Goal: Download file/media

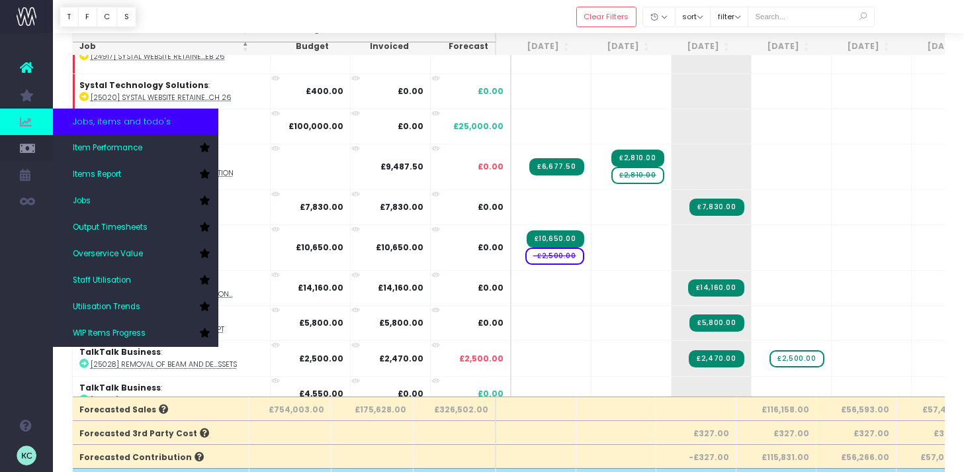
scroll to position [2450, 0]
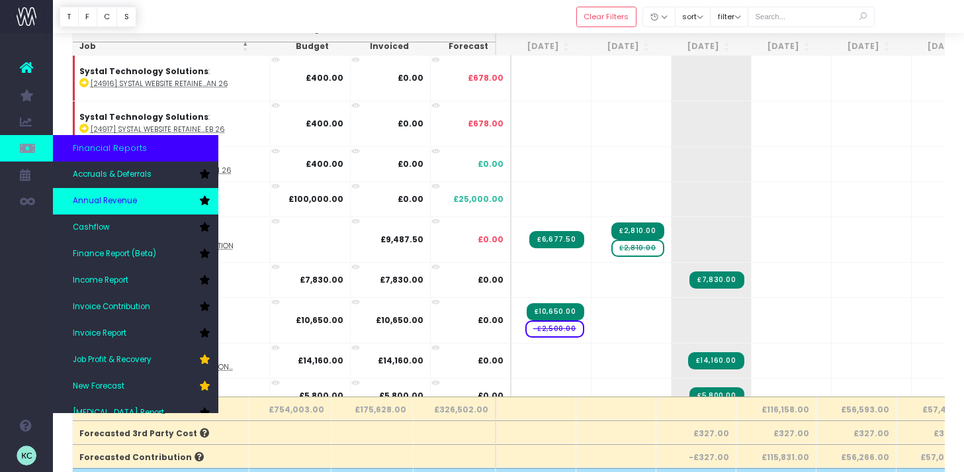
click at [139, 201] on link "Annual Revenue" at bounding box center [135, 201] width 165 height 26
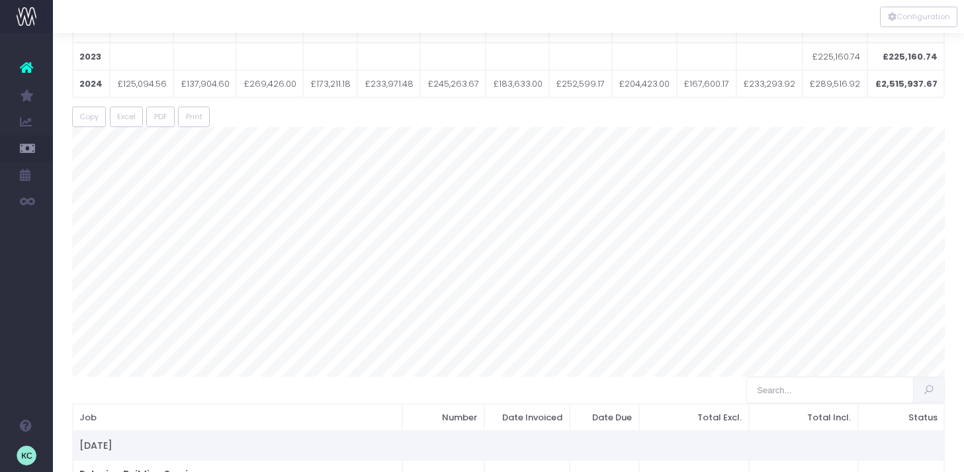
scroll to position [107, 0]
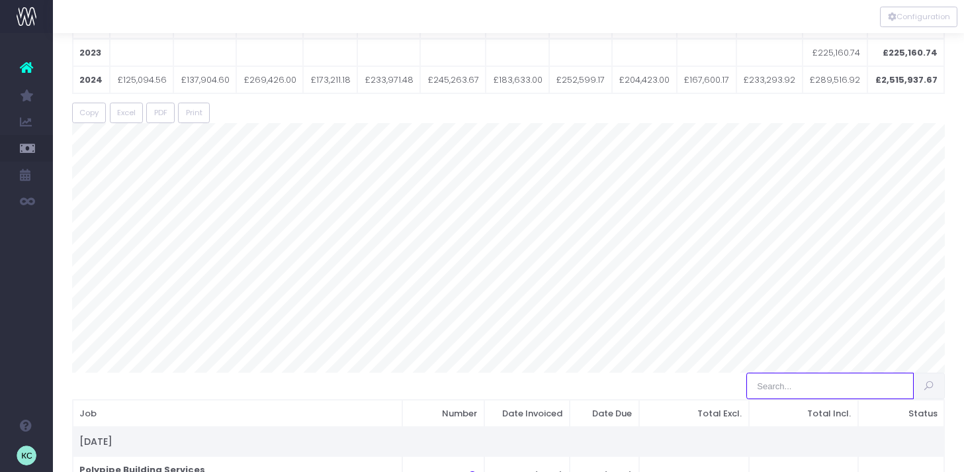
click at [807, 388] on input "search" at bounding box center [830, 386] width 167 height 26
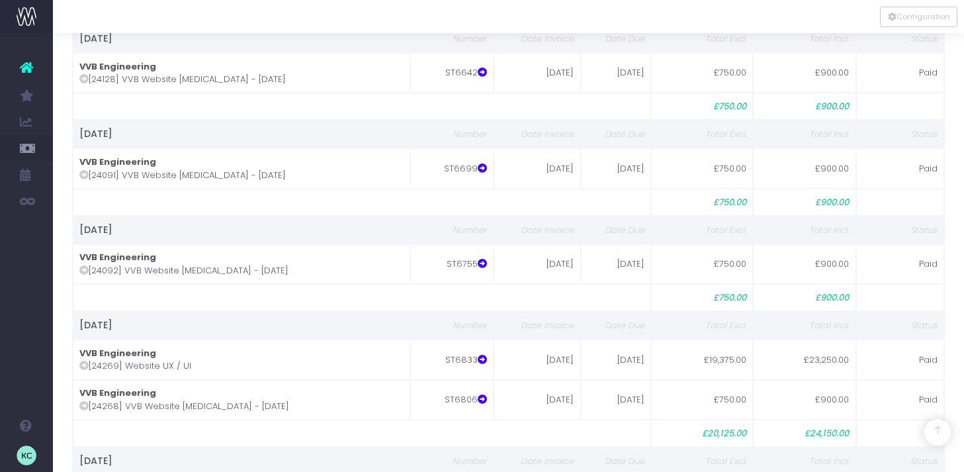
scroll to position [1204, 0]
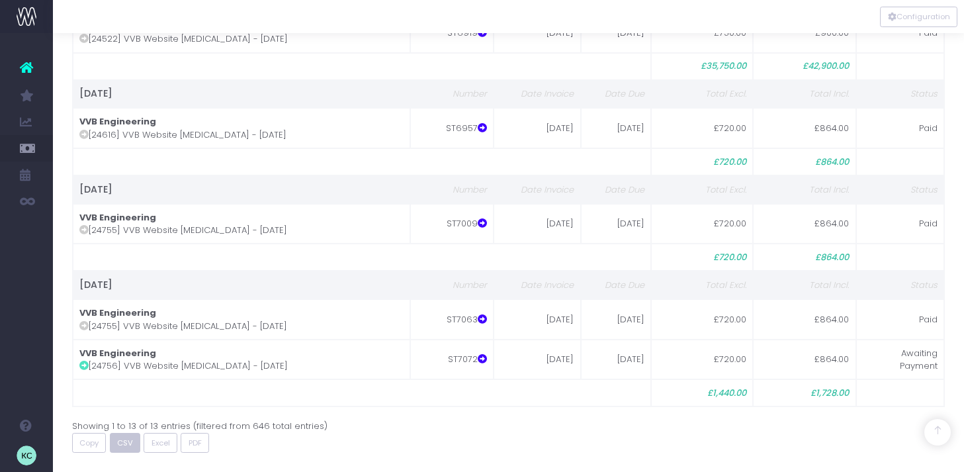
type input "vvb"
click at [124, 447] on span "CSV" at bounding box center [125, 443] width 16 height 11
